Goal: Task Accomplishment & Management: Manage account settings

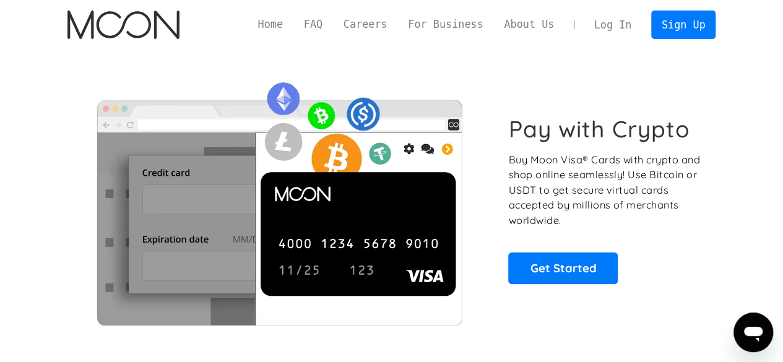
click at [616, 28] on link "Log In" at bounding box center [613, 24] width 58 height 27
click at [614, 24] on link "Log In" at bounding box center [613, 24] width 58 height 27
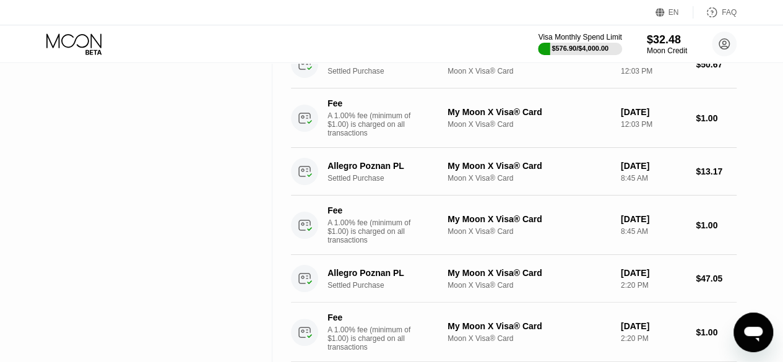
scroll to position [619, 0]
